Goal: Information Seeking & Learning: Learn about a topic

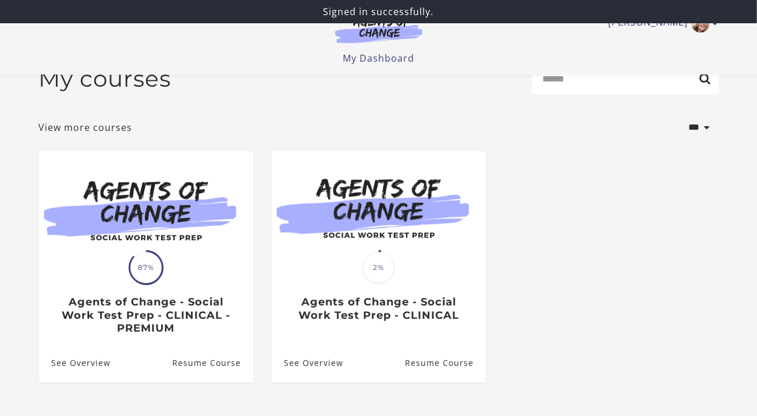
scroll to position [116, 0]
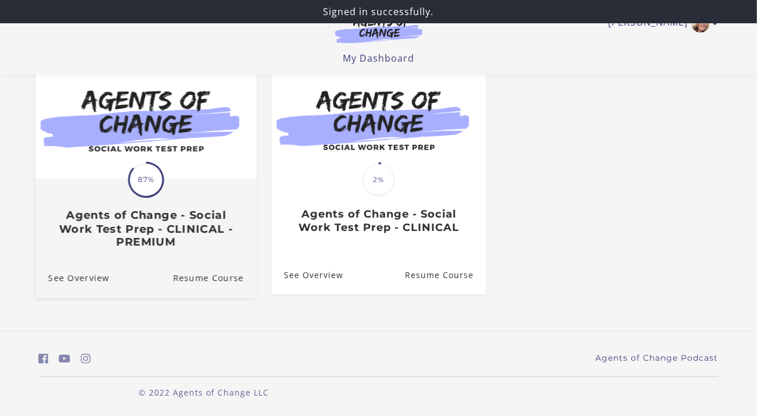
click at [125, 252] on link "Translation missing: en.liquid.partials.dashboard_course_card.progress_descript…" at bounding box center [145, 158] width 221 height 199
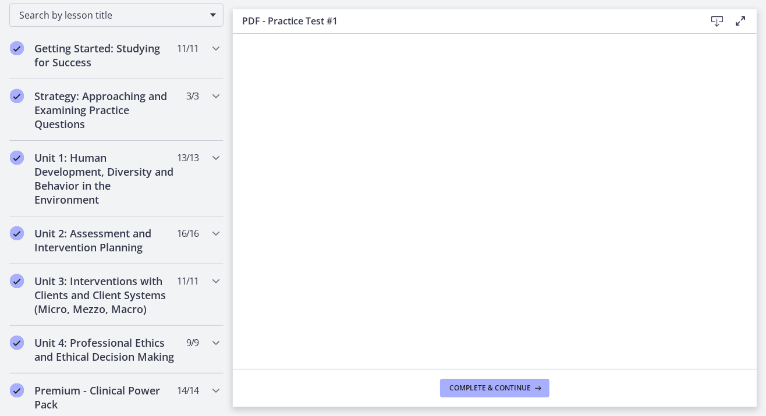
scroll to position [197, 0]
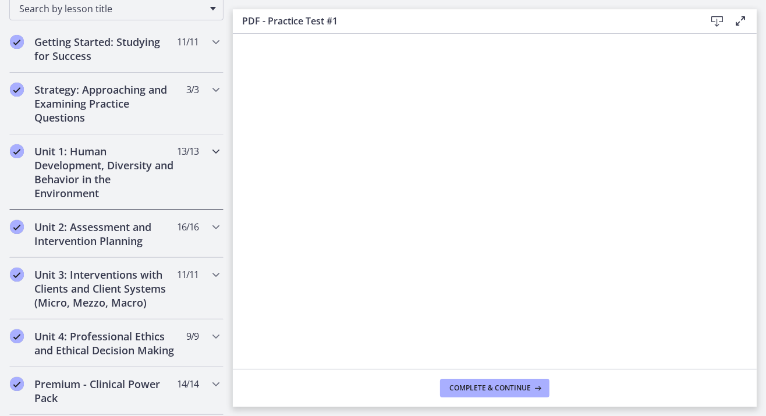
click at [211, 145] on icon "Chapters" at bounding box center [216, 151] width 14 height 14
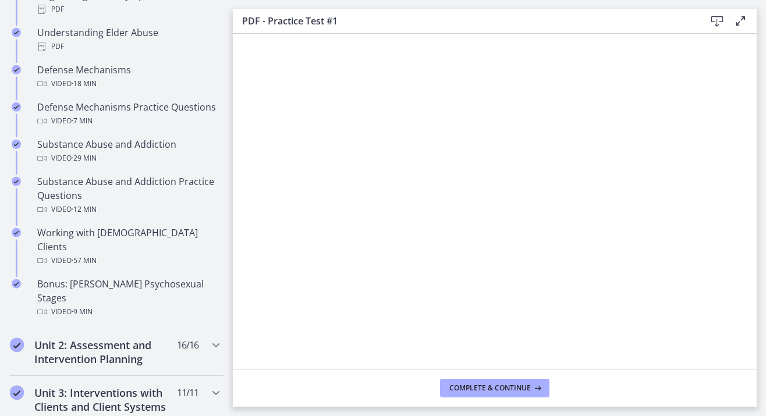
scroll to position [691, 0]
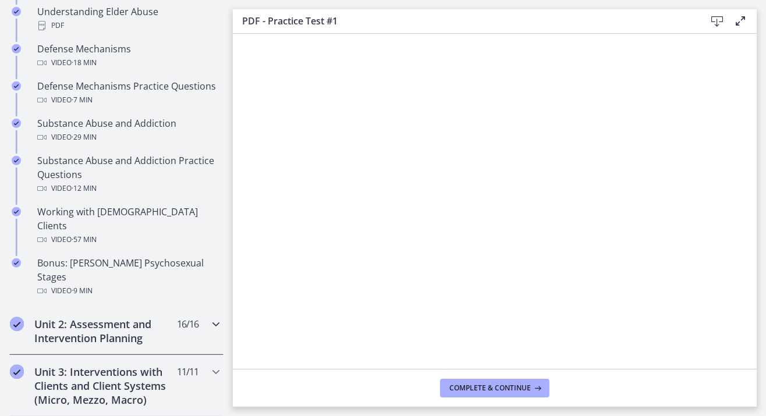
click at [209, 317] on icon "Chapters" at bounding box center [216, 324] width 14 height 14
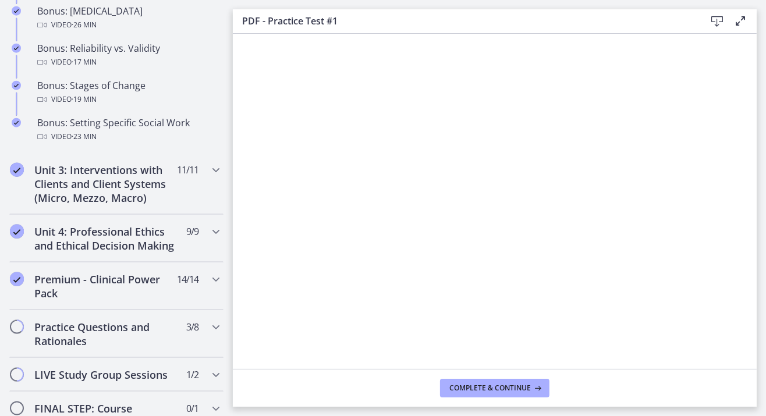
scroll to position [1051, 0]
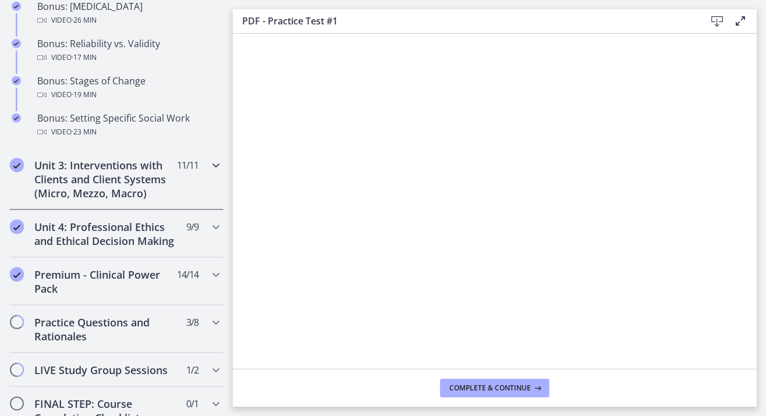
click at [209, 166] on icon "Chapters" at bounding box center [216, 165] width 14 height 14
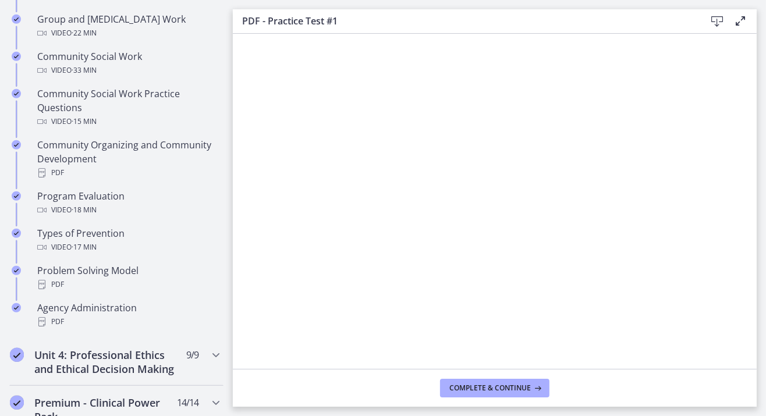
scroll to position [631, 0]
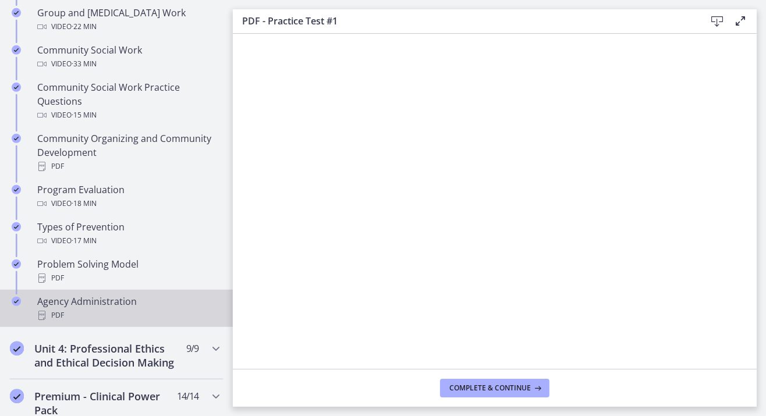
click at [106, 308] on div "PDF" at bounding box center [128, 315] width 182 height 14
click at [715, 19] on icon at bounding box center [717, 22] width 14 height 14
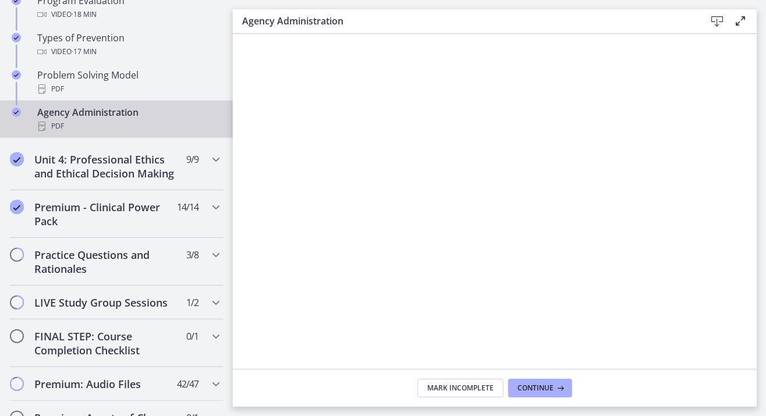
scroll to position [832, 0]
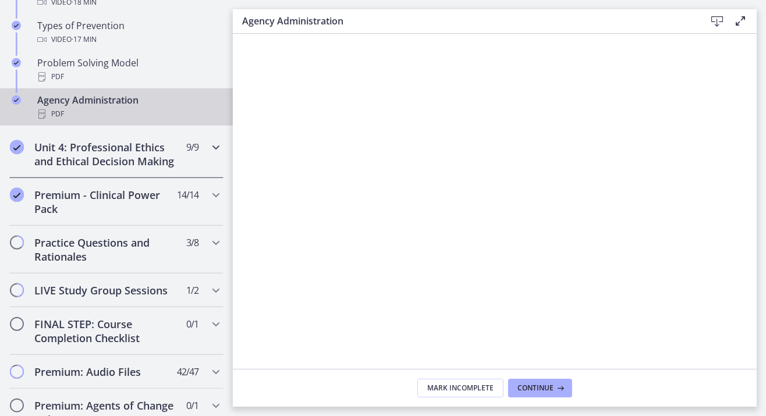
click at [209, 145] on icon "Chapters" at bounding box center [216, 147] width 14 height 14
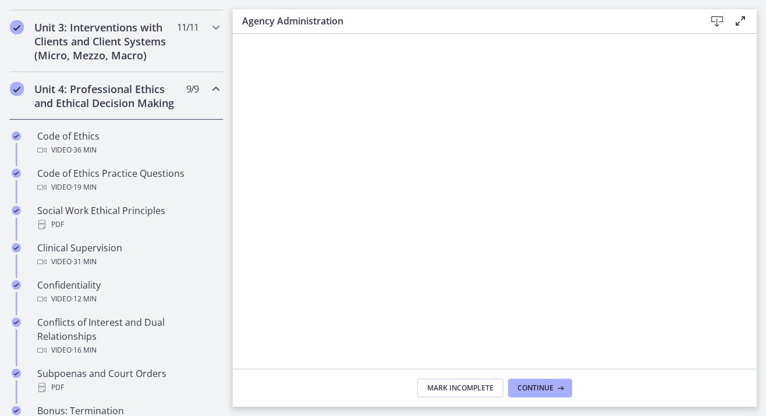
scroll to position [440, 0]
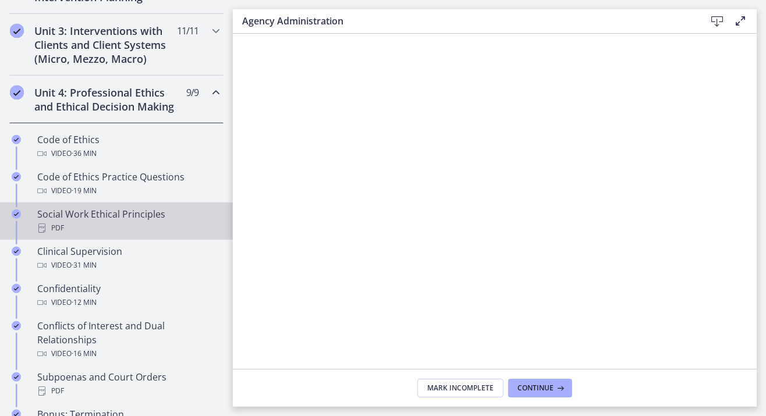
click at [62, 229] on div "Social Work Ethical Principles PDF" at bounding box center [128, 221] width 182 height 28
click at [716, 18] on icon at bounding box center [717, 22] width 14 height 14
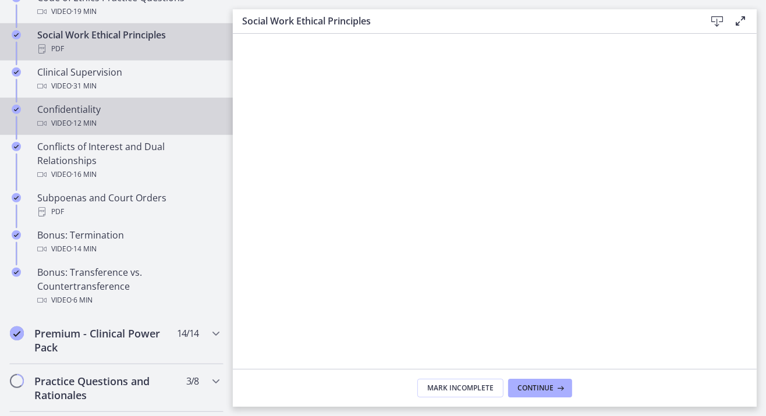
scroll to position [629, 0]
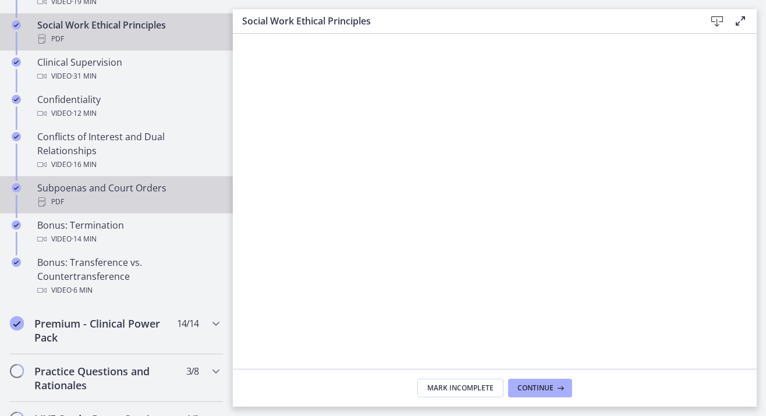
click at [76, 209] on div "PDF" at bounding box center [128, 202] width 182 height 14
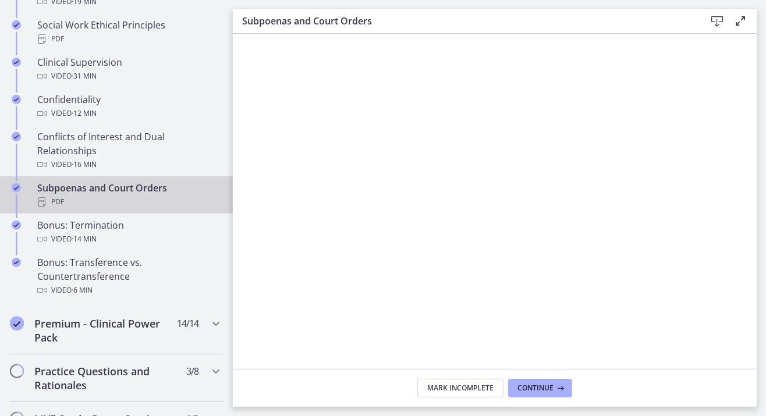
click at [716, 19] on icon at bounding box center [717, 22] width 14 height 14
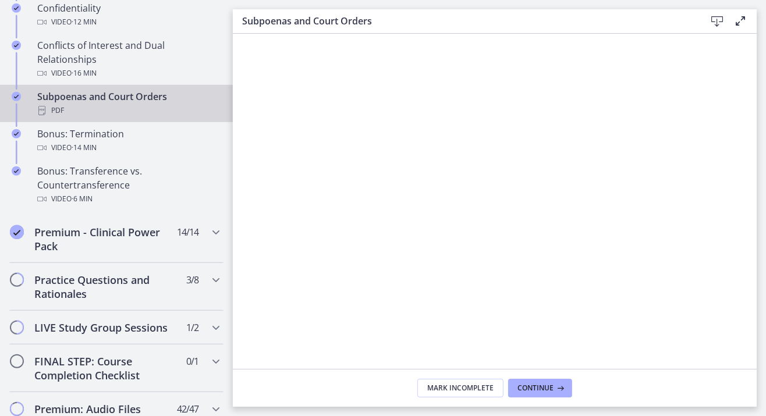
scroll to position [755, 0]
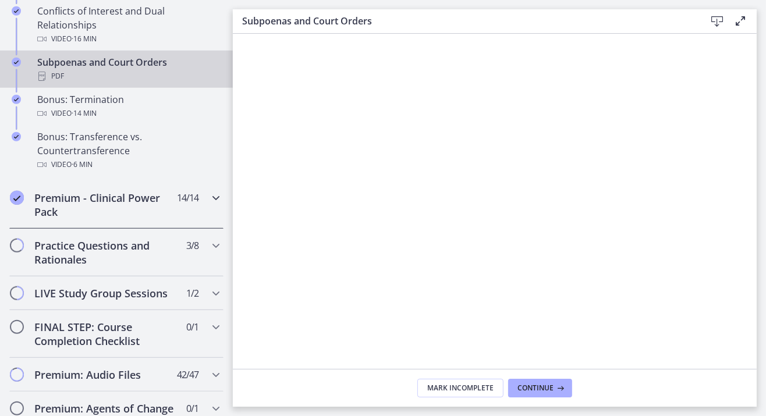
click at [209, 205] on icon "Chapters" at bounding box center [216, 198] width 14 height 14
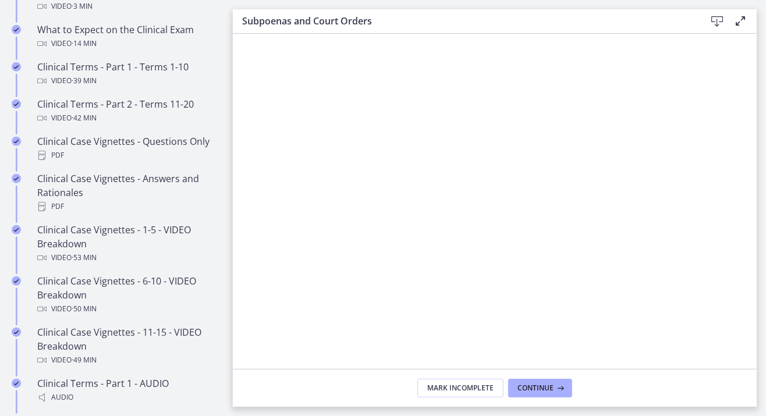
scroll to position [655, 0]
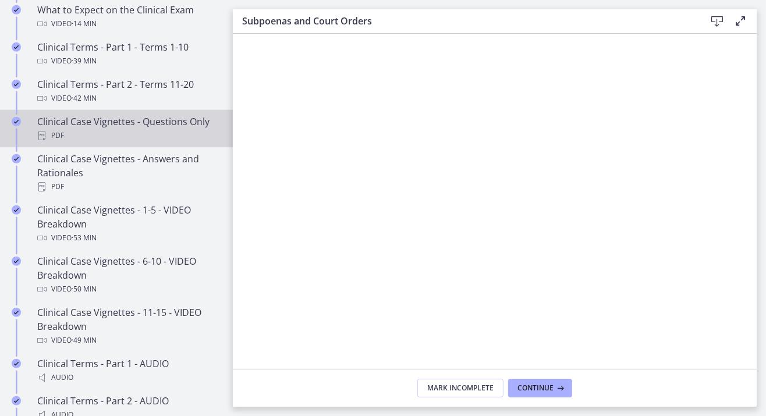
click at [51, 136] on div "Clinical Case Vignettes - Questions Only PDF" at bounding box center [128, 129] width 182 height 28
click at [714, 20] on icon at bounding box center [717, 22] width 14 height 14
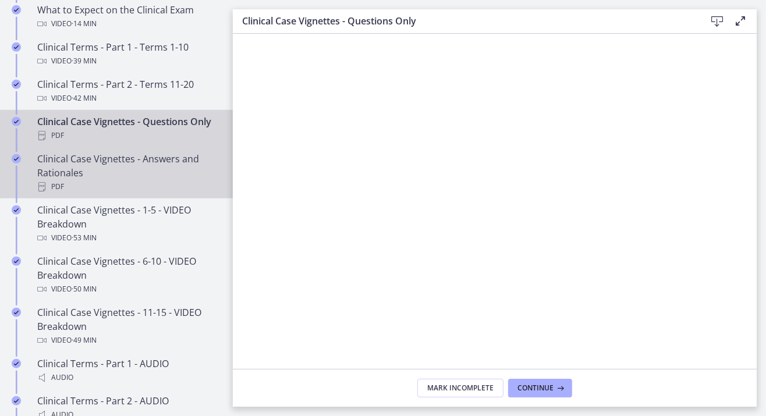
click at [85, 194] on div "Clinical Case Vignettes - Answers and Rationales PDF" at bounding box center [128, 173] width 182 height 42
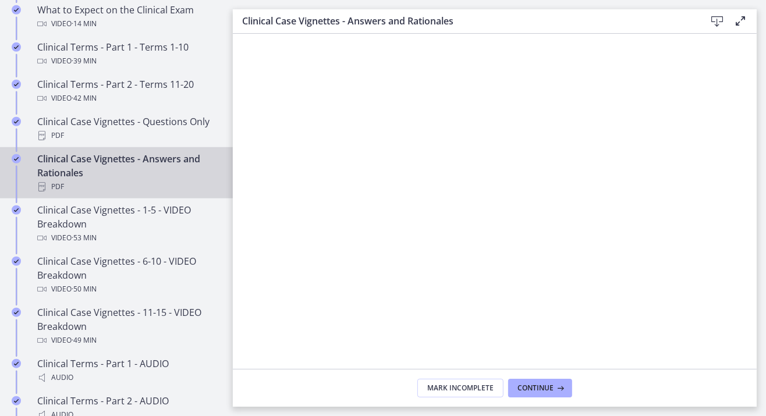
click at [714, 19] on icon at bounding box center [717, 22] width 14 height 14
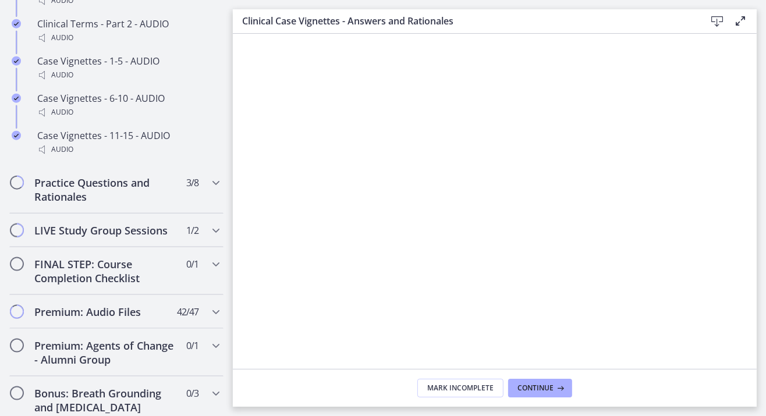
scroll to position [1034, 0]
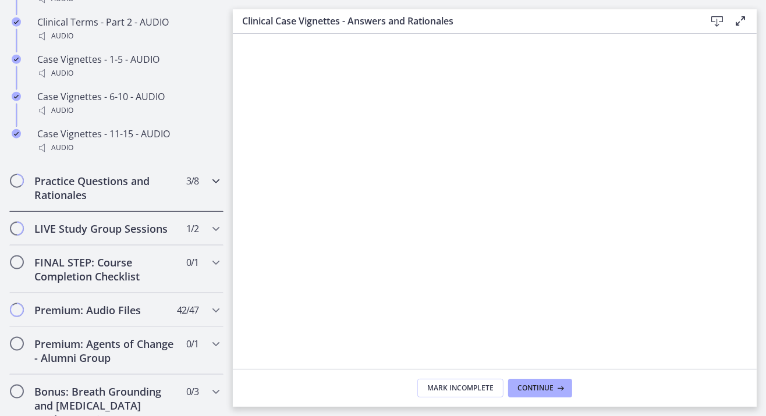
click at [209, 188] on icon "Chapters" at bounding box center [216, 181] width 14 height 14
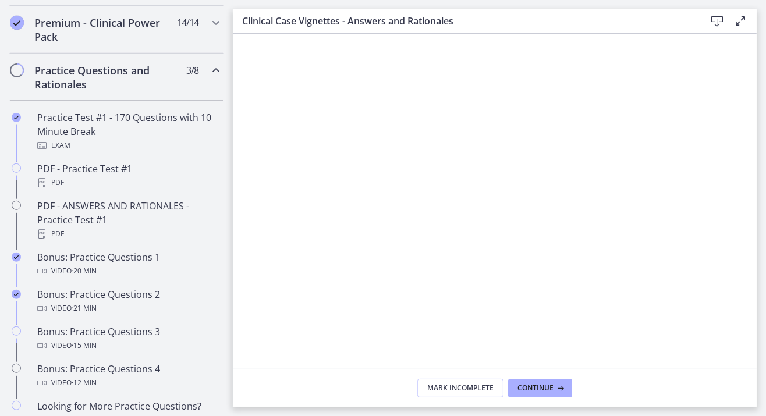
scroll to position [557, 0]
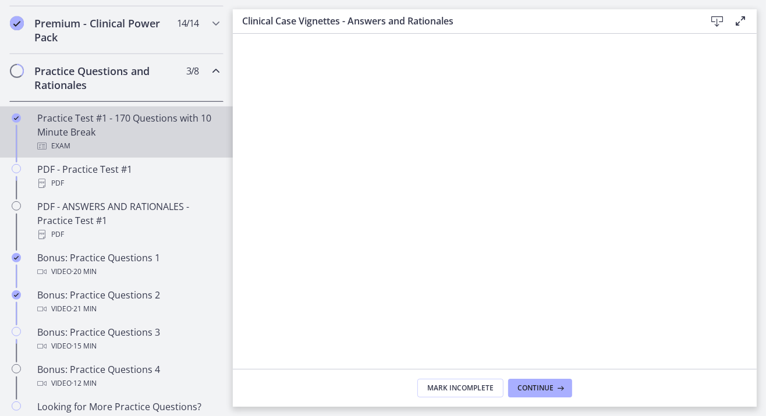
click at [80, 136] on div "Practice Test #1 - 170 Questions with 10 Minute Break Exam" at bounding box center [128, 132] width 182 height 42
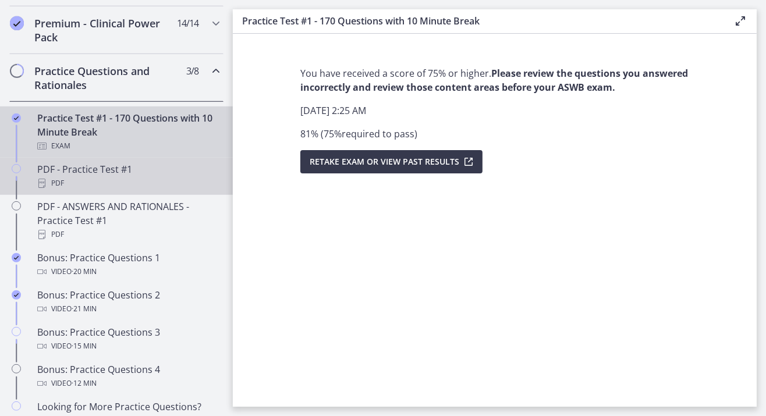
click at [70, 180] on div "PDF - Practice Test #1 PDF" at bounding box center [128, 176] width 182 height 28
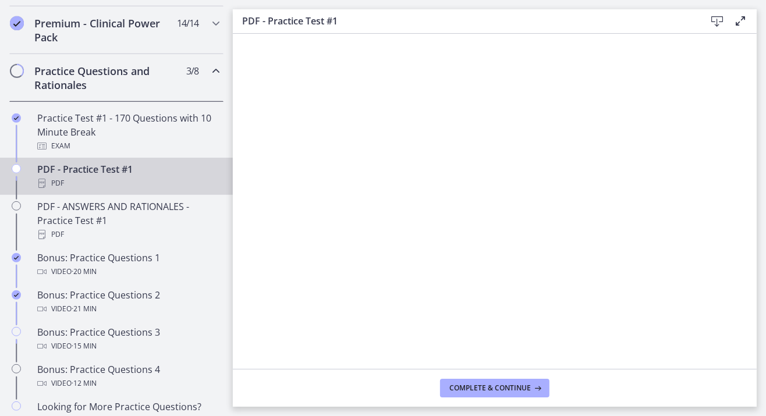
click at [713, 20] on icon at bounding box center [717, 22] width 14 height 14
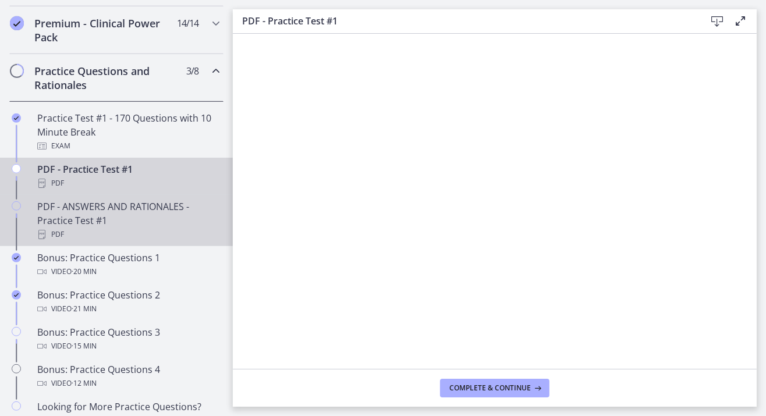
click at [88, 226] on div "PDF - ANSWERS AND RATIONALES - Practice Test #1 PDF" at bounding box center [128, 221] width 182 height 42
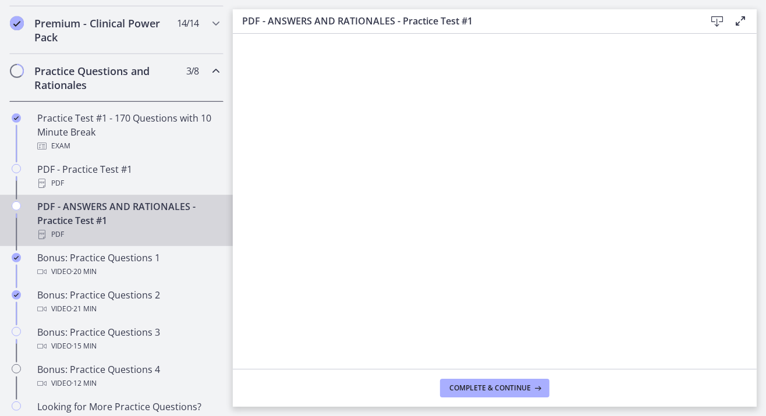
click at [717, 20] on icon at bounding box center [717, 22] width 14 height 14
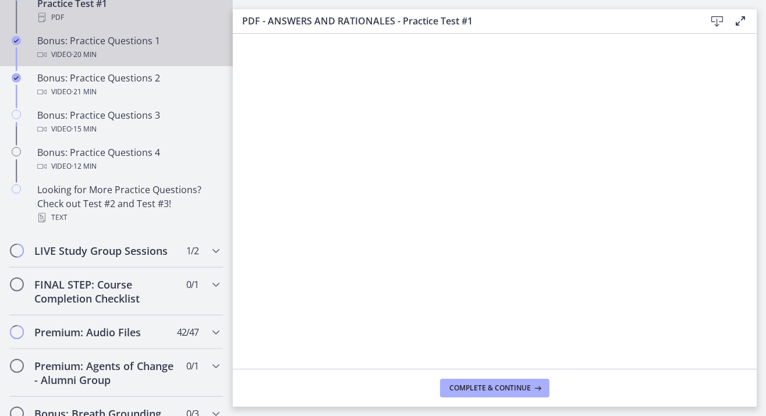
scroll to position [789, 0]
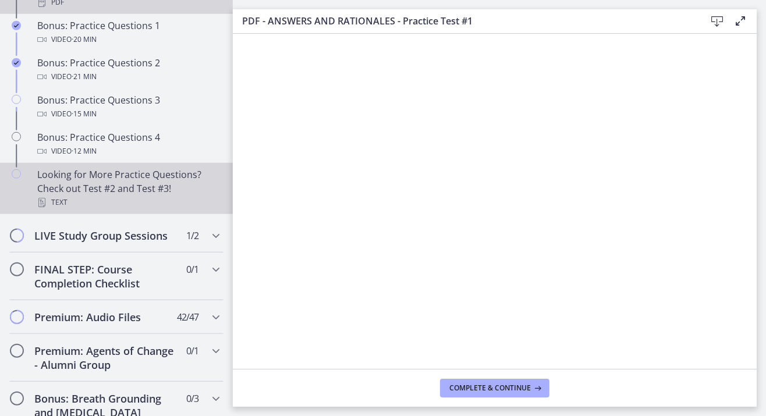
click at [90, 208] on div "Text" at bounding box center [128, 202] width 182 height 14
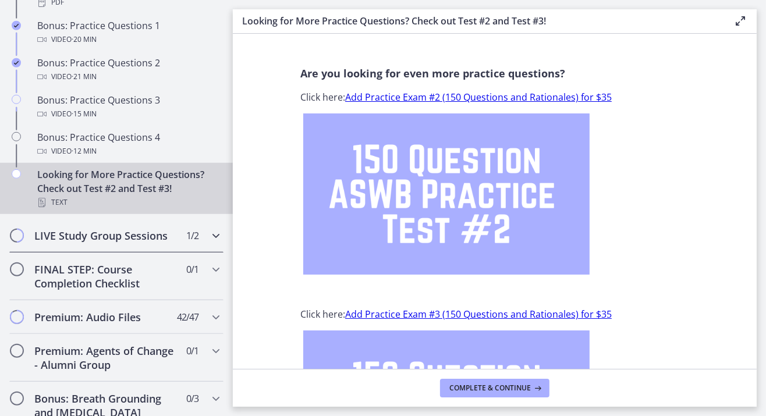
click at [209, 243] on icon "Chapters" at bounding box center [216, 236] width 14 height 14
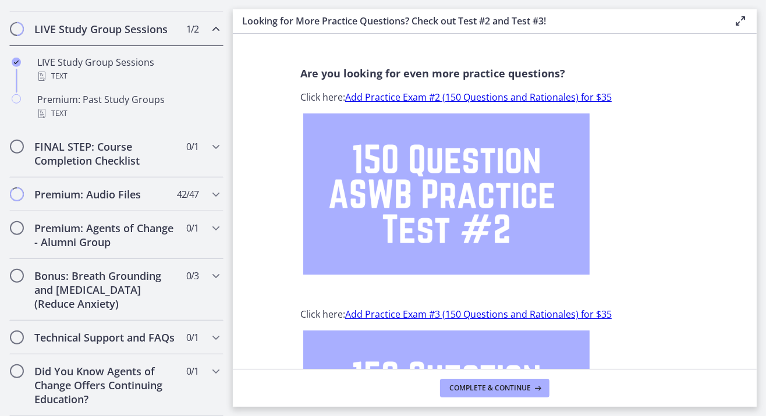
scroll to position [672, 0]
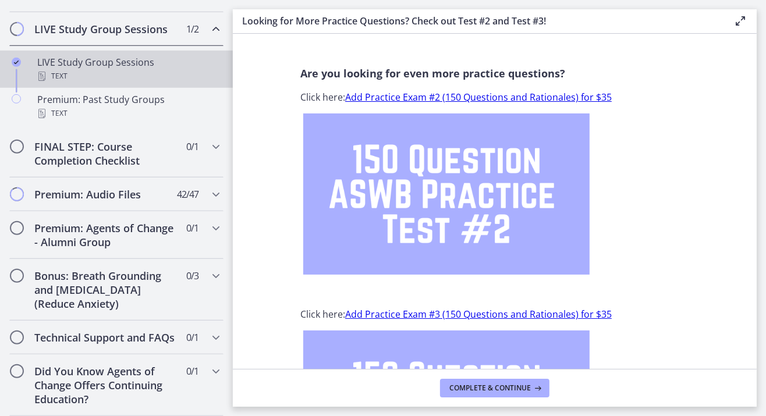
click at [83, 69] on div "Text" at bounding box center [128, 76] width 182 height 14
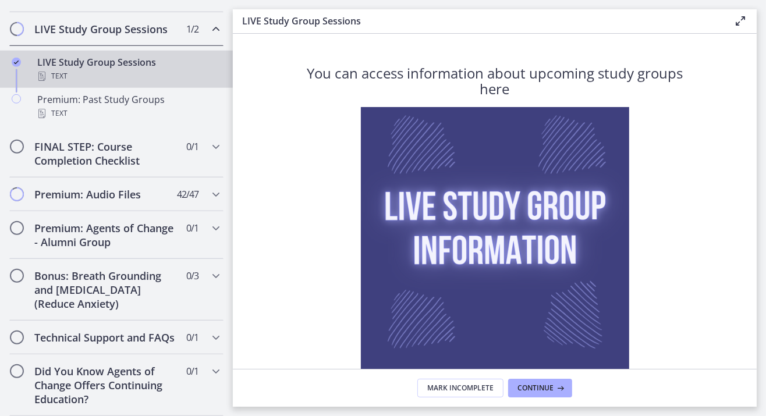
scroll to position [87, 0]
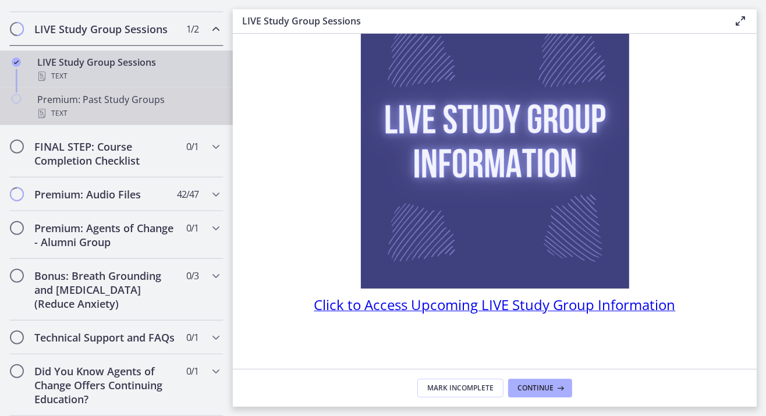
click at [85, 92] on div "Premium: Past Study Groups Text" at bounding box center [128, 106] width 182 height 28
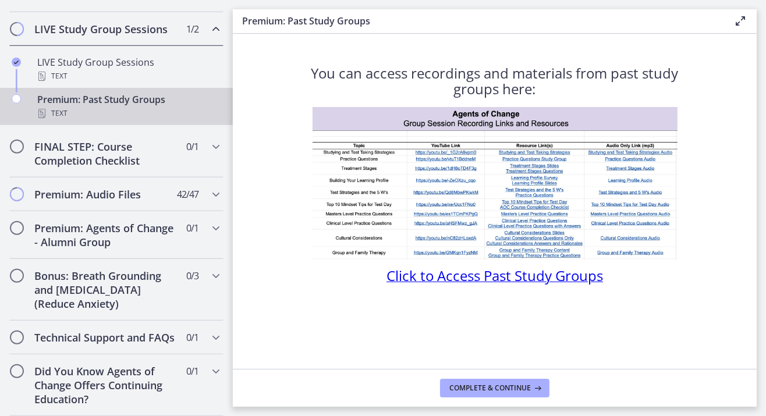
click at [419, 273] on span "Click to Access Past Study Groups" at bounding box center [494, 275] width 216 height 19
click at [419, 277] on span "Click to Access Past Study Groups" at bounding box center [494, 275] width 216 height 19
click at [209, 330] on icon "Chapters" at bounding box center [216, 337] width 14 height 14
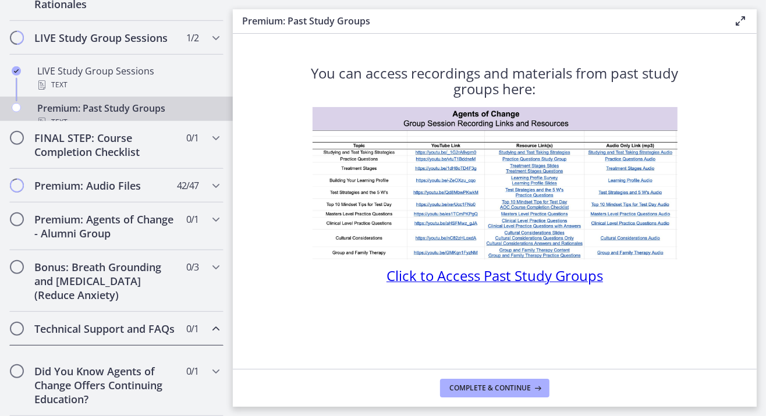
scroll to position [635, 0]
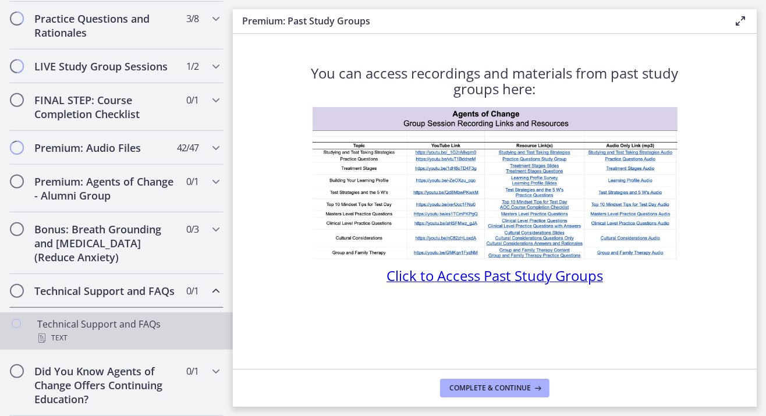
click at [116, 326] on div "Technical Support and FAQs Text" at bounding box center [128, 331] width 182 height 28
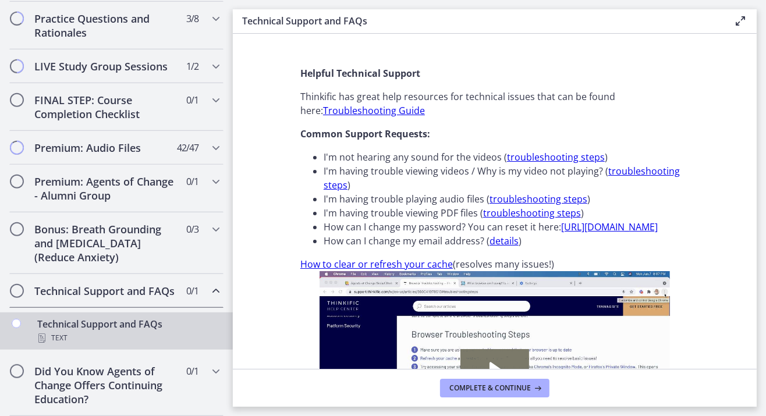
click at [589, 191] on li "I'm having trouble viewing videos / Why is my video not playing? ( troubleshoot…" at bounding box center [505, 178] width 365 height 28
click at [209, 175] on icon "Chapters" at bounding box center [216, 182] width 14 height 14
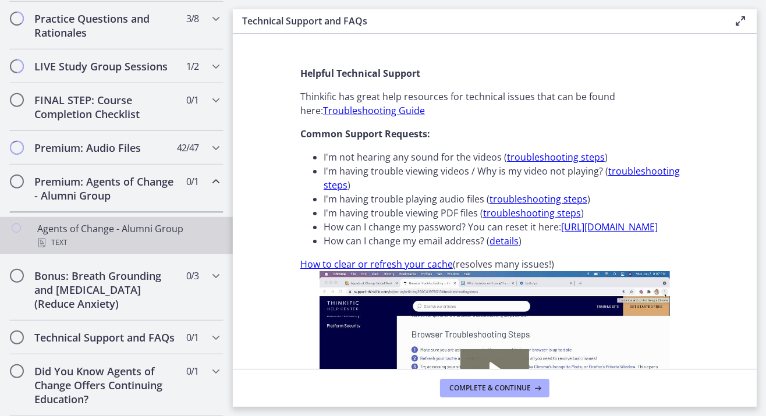
click at [79, 222] on div "Agents of Change - Alumni Group Text" at bounding box center [128, 236] width 182 height 28
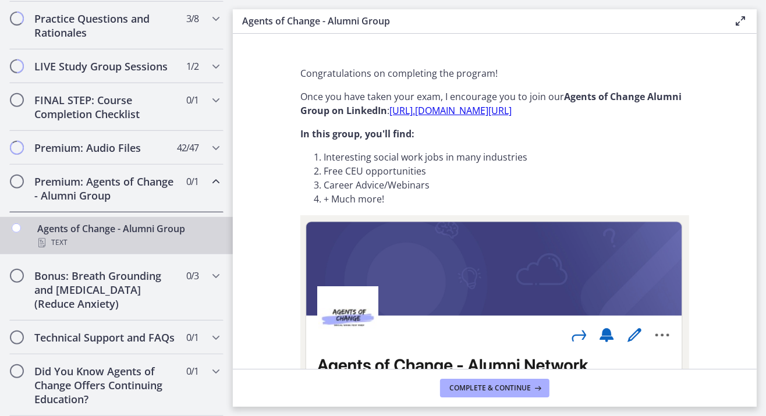
click at [448, 109] on link "https://www. linkedin.com/groups/12714688/" at bounding box center [450, 110] width 122 height 13
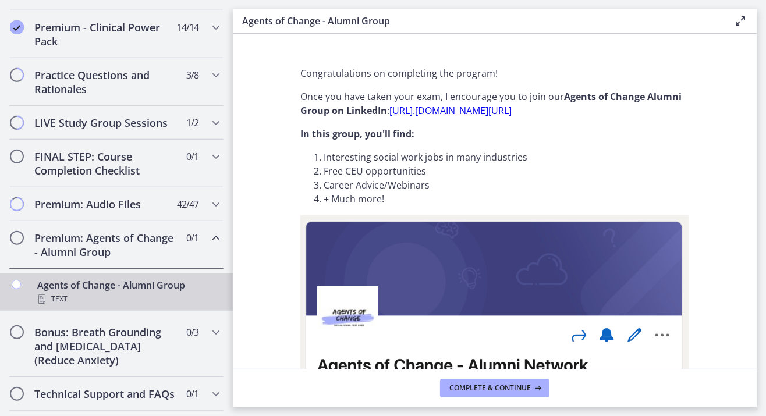
scroll to position [635, 0]
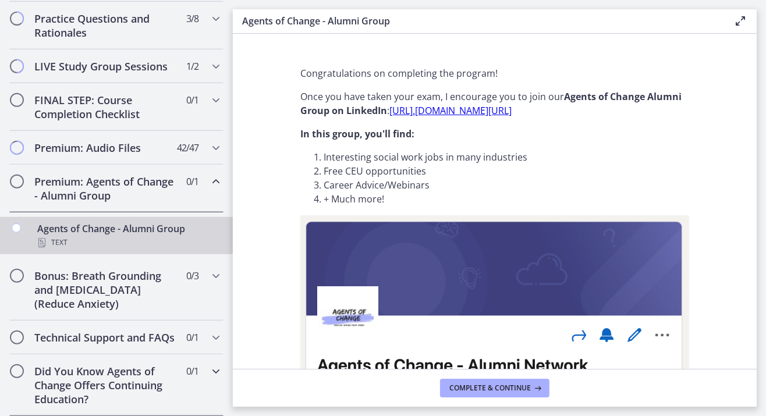
click at [215, 375] on div "Did You Know Agents of Change Offers Continuing Education? 0 / 1 Completed" at bounding box center [116, 385] width 233 height 62
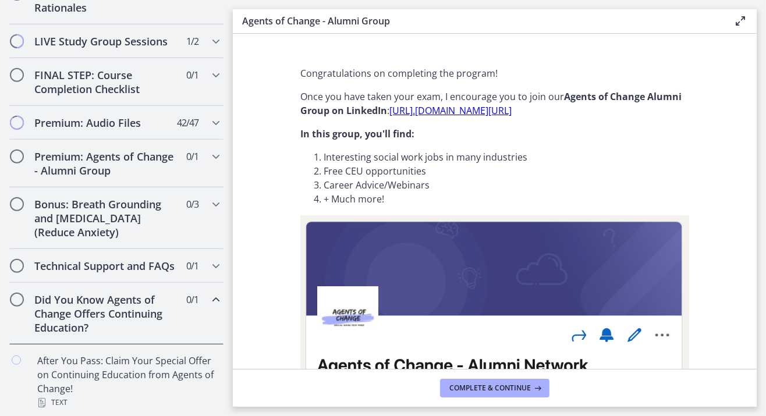
scroll to position [663, 0]
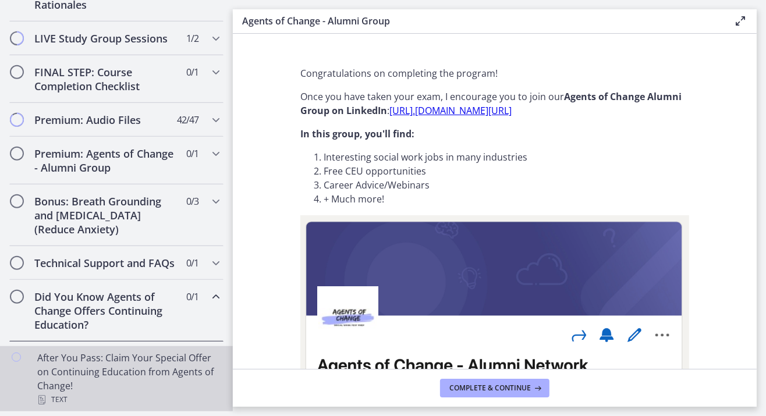
click at [85, 373] on div "After You Pass: Claim Your Special Offer on Continuing Education from Agents of…" at bounding box center [128, 379] width 182 height 56
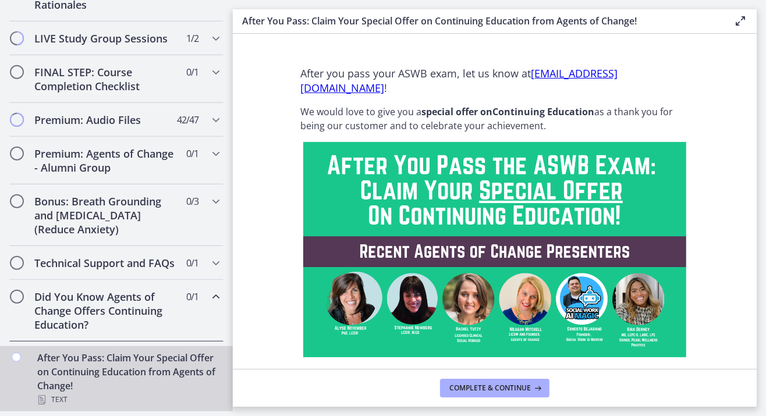
click at [340, 87] on link "contact@agentsofchangeprep.com" at bounding box center [458, 80] width 317 height 29
